Goal: Information Seeking & Learning: Learn about a topic

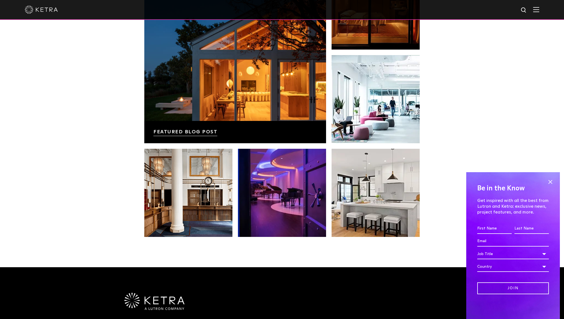
scroll to position [1157, 0]
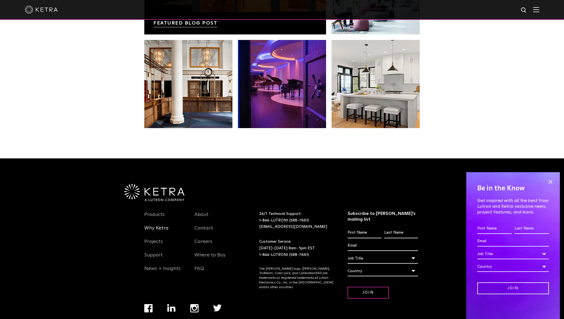
click at [154, 225] on link "Why Ketra" at bounding box center [156, 231] width 24 height 13
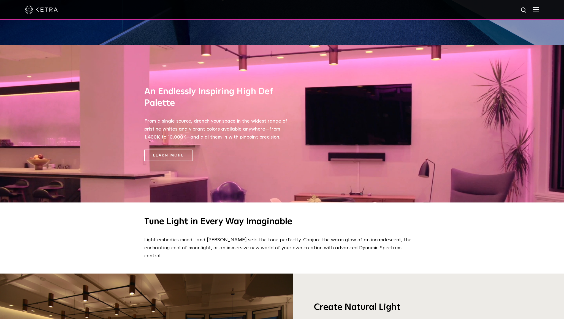
scroll to position [89, 0]
